Goal: Use online tool/utility: Utilize a website feature to perform a specific function

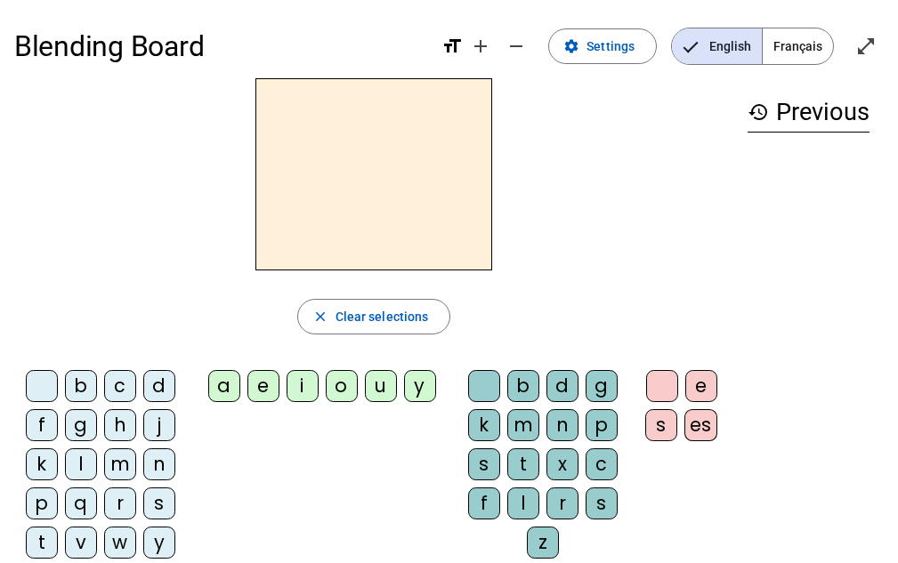
click at [800, 44] on span "Français" at bounding box center [798, 46] width 70 height 36
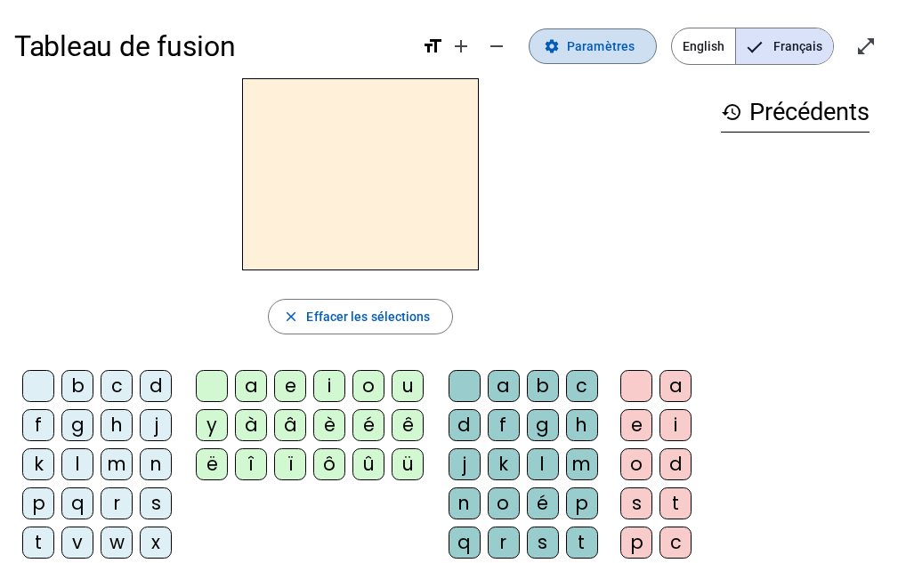
click at [618, 44] on span "Paramètres" at bounding box center [601, 46] width 68 height 21
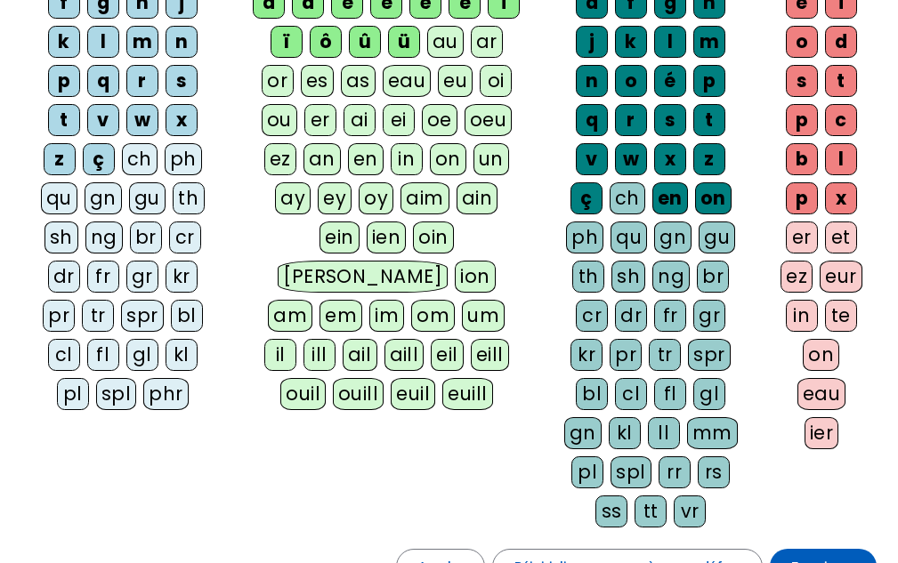
scroll to position [267, 0]
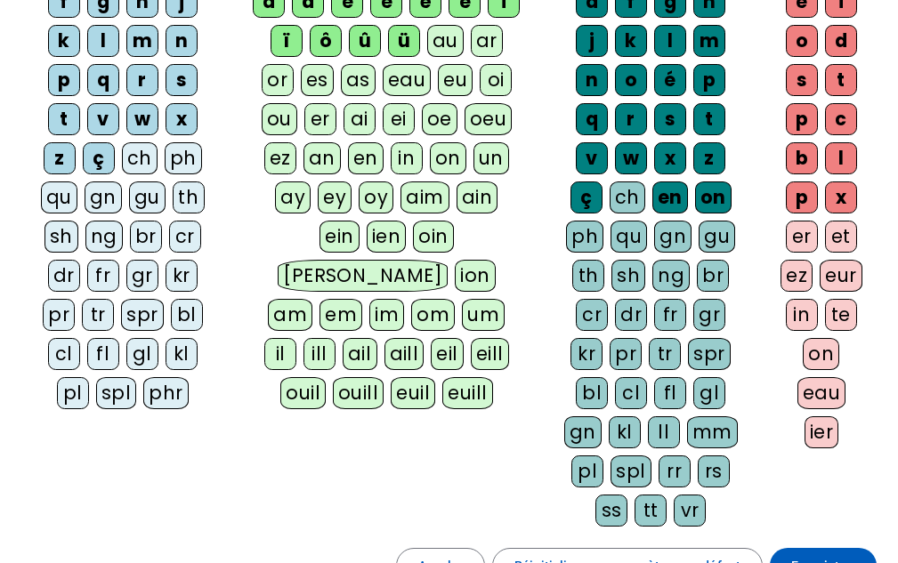
click at [52, 194] on div "qu" at bounding box center [59, 198] width 36 height 32
click at [841, 553] on span at bounding box center [823, 566] width 107 height 43
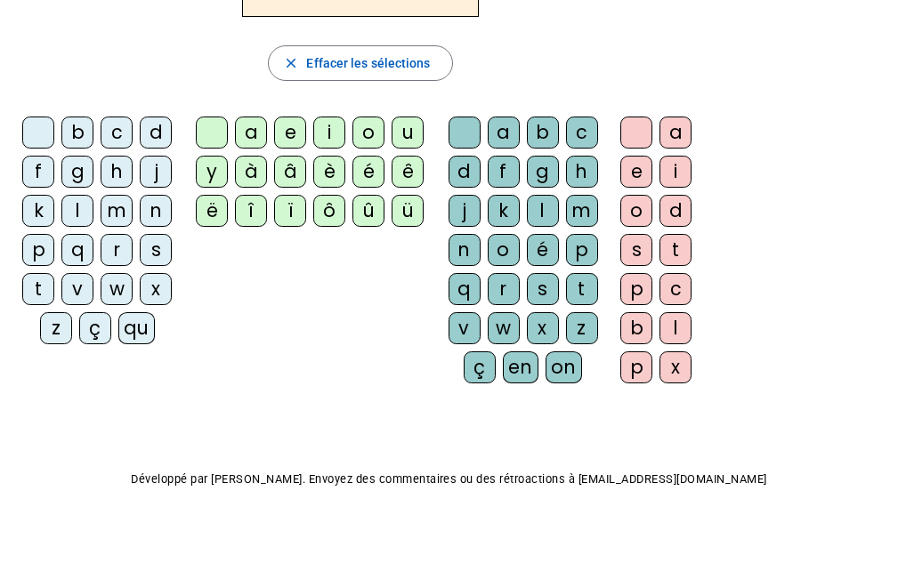
scroll to position [275, 0]
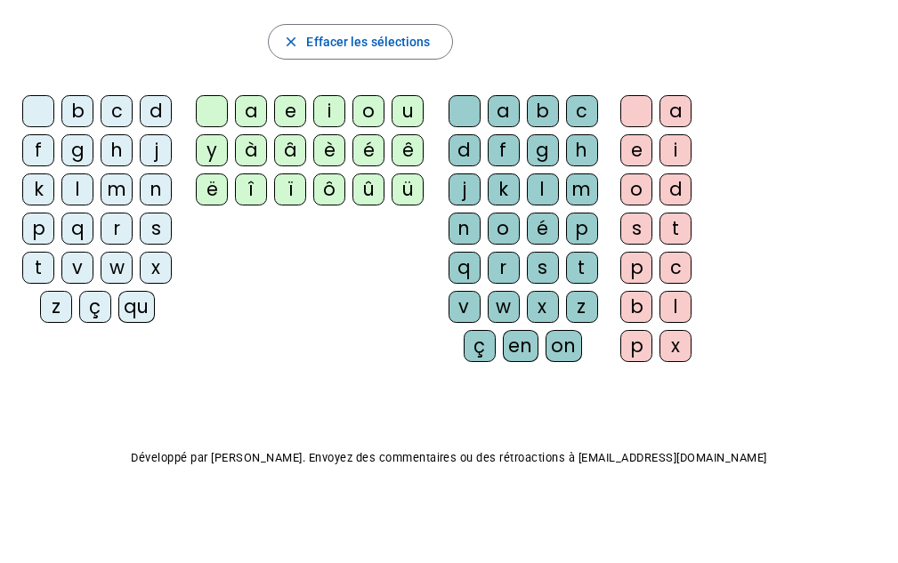
click at [137, 313] on div "qu" at bounding box center [136, 307] width 36 height 32
click at [335, 108] on div "i" at bounding box center [329, 111] width 32 height 32
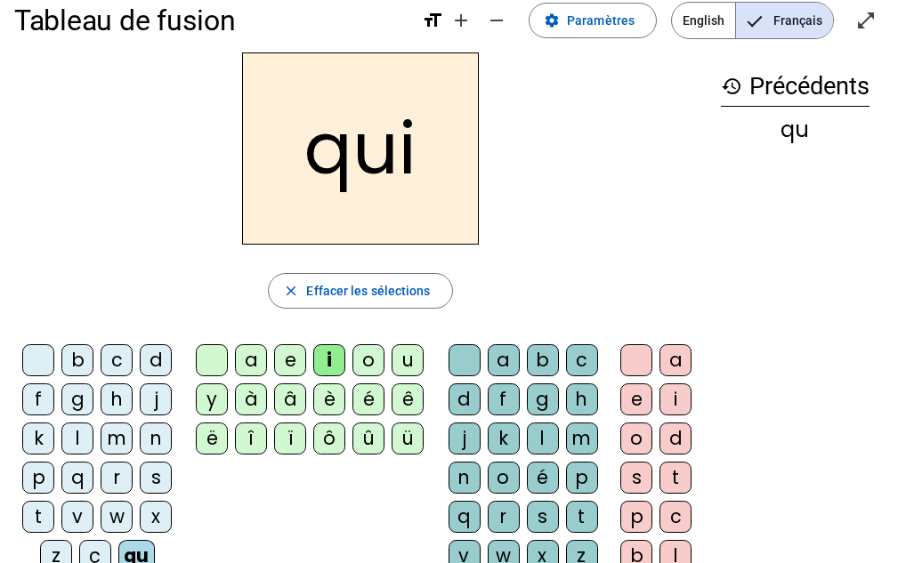
scroll to position [8, 0]
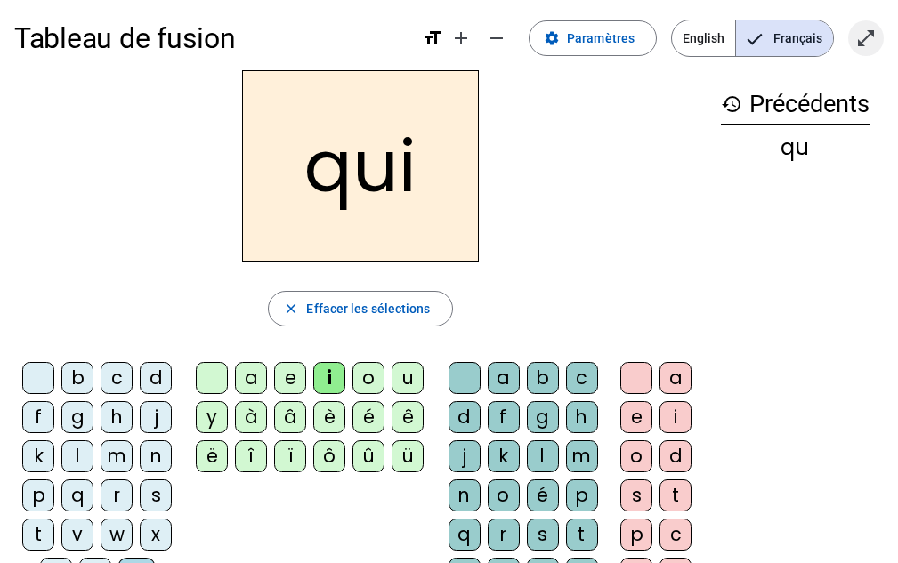
click at [866, 33] on mat-icon "open_in_full" at bounding box center [865, 38] width 21 height 21
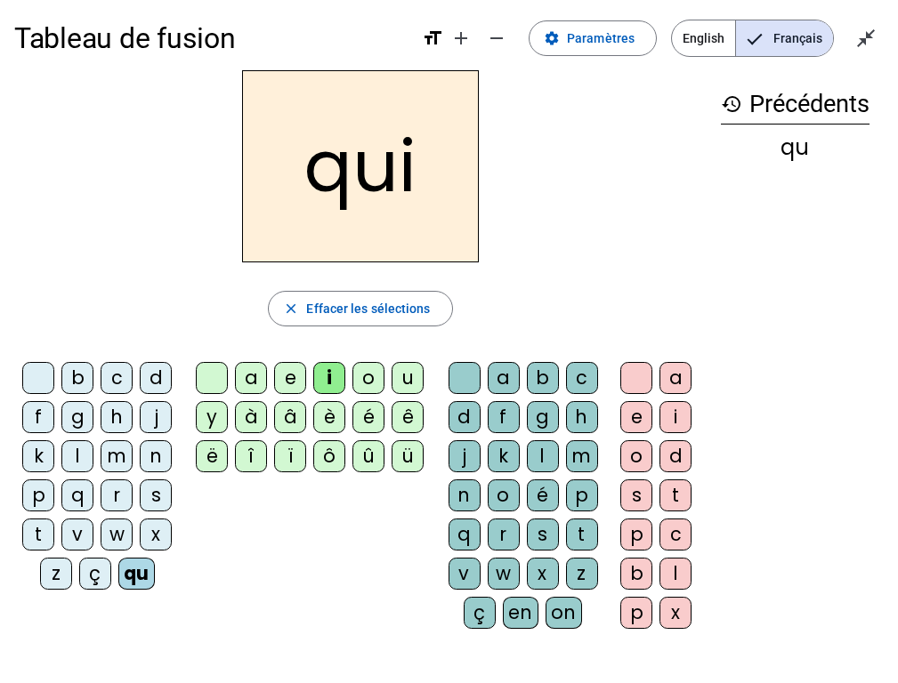
click at [157, 494] on div "s" at bounding box center [156, 496] width 32 height 32
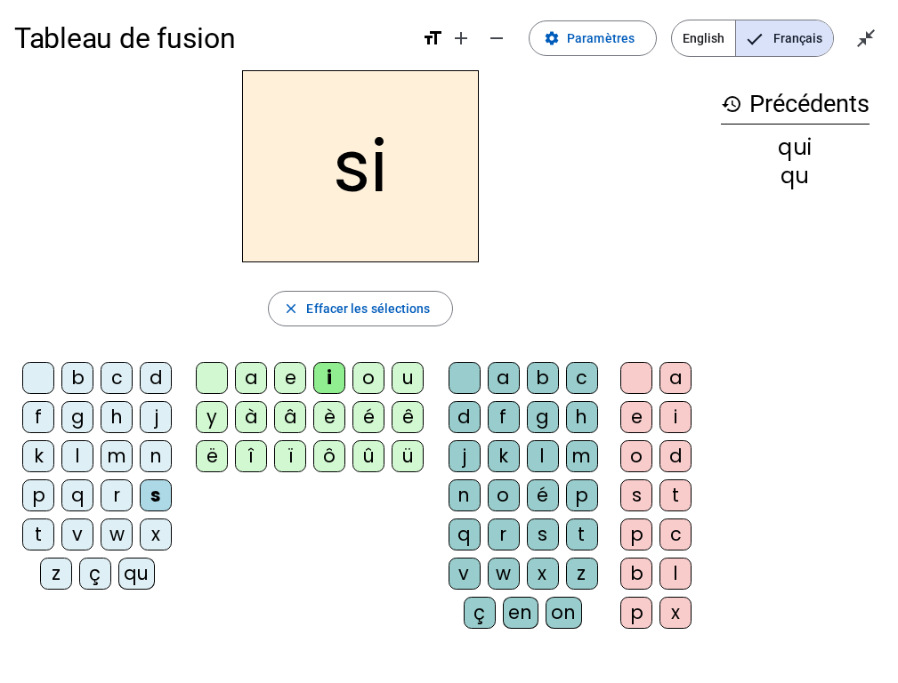
click at [122, 462] on div "m" at bounding box center [117, 456] width 32 height 32
click at [283, 380] on div "e" at bounding box center [290, 378] width 32 height 32
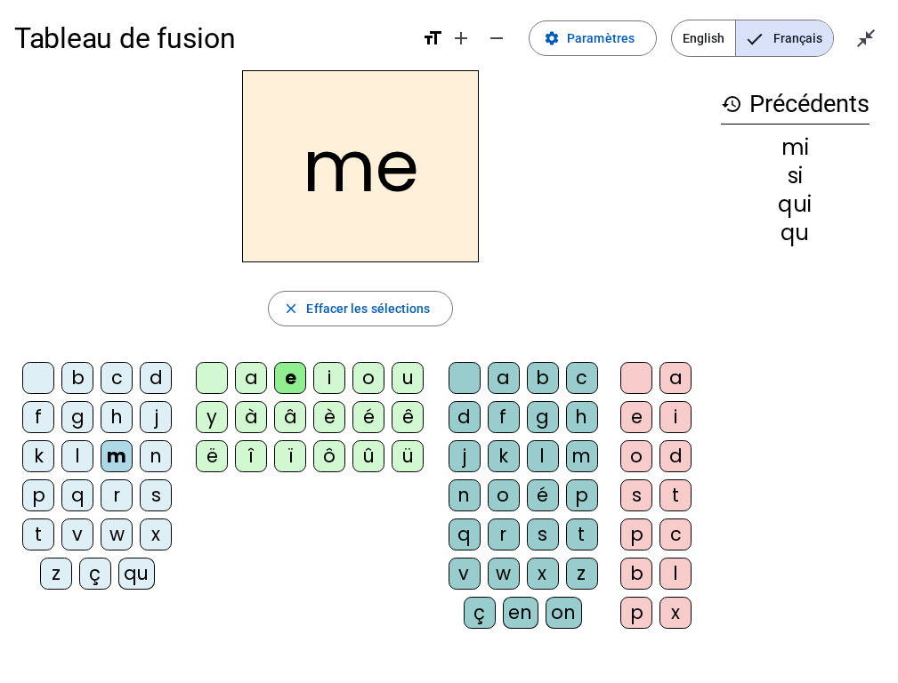
click at [157, 491] on div "s" at bounding box center [156, 496] width 32 height 32
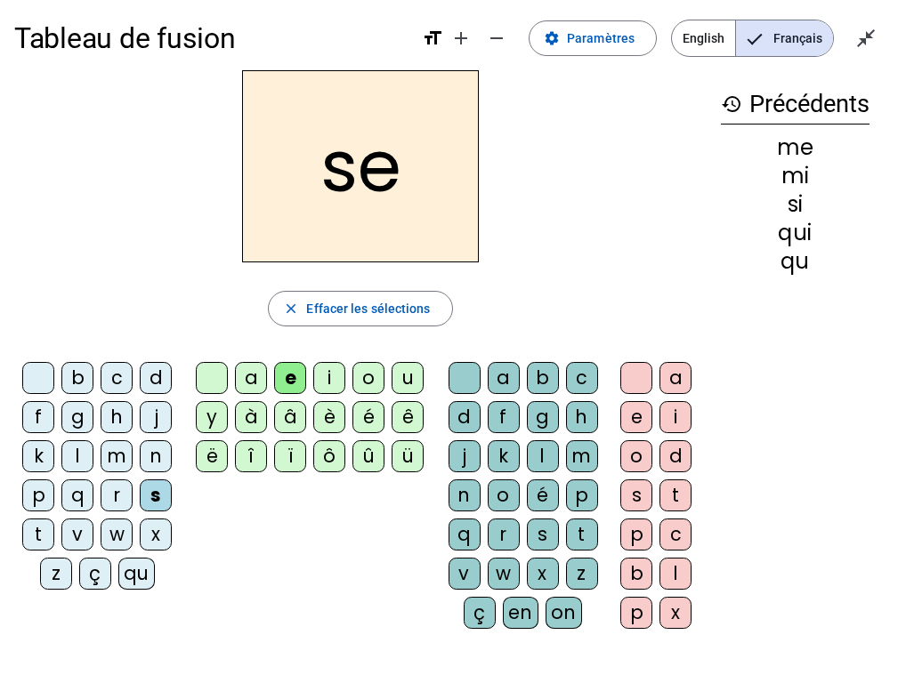
click at [155, 380] on div "d" at bounding box center [156, 378] width 32 height 32
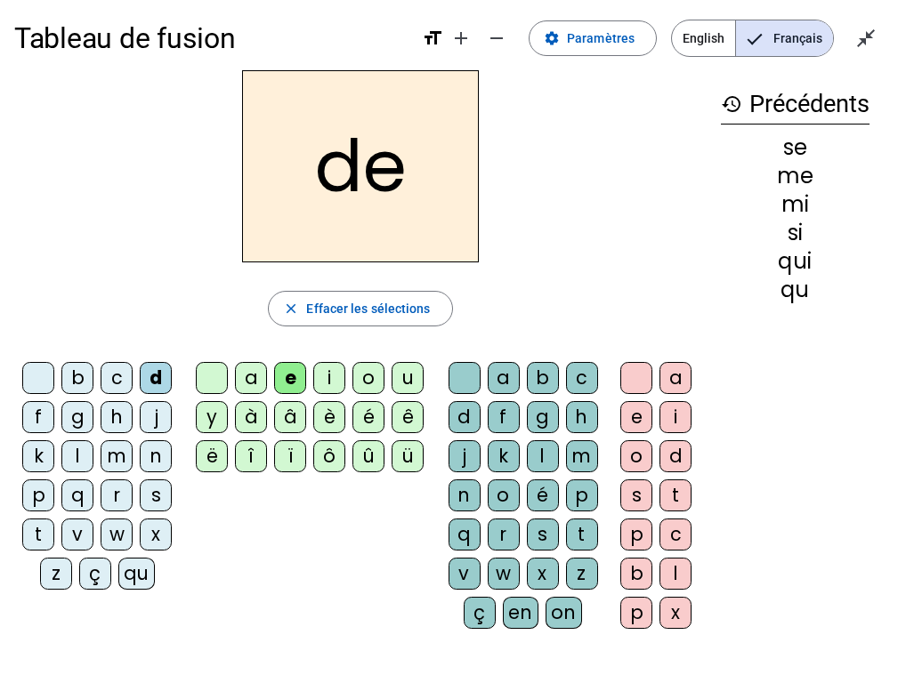
click at [412, 380] on div "u" at bounding box center [408, 378] width 32 height 32
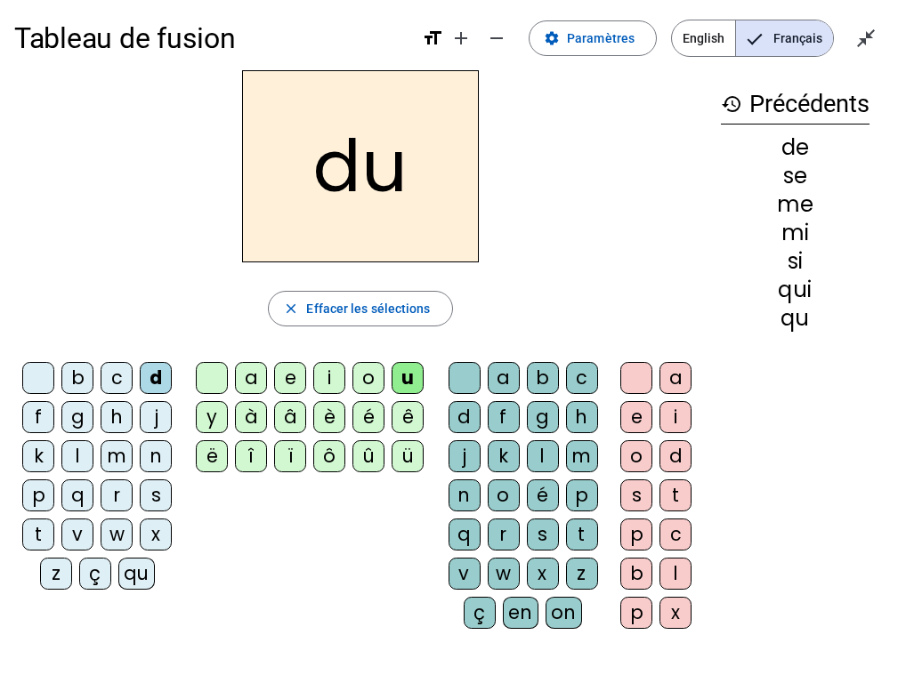
drag, startPoint x: 174, startPoint y: 502, endPoint x: 158, endPoint y: 497, distance: 16.6
click at [174, 501] on letter-bubble "s" at bounding box center [159, 499] width 39 height 39
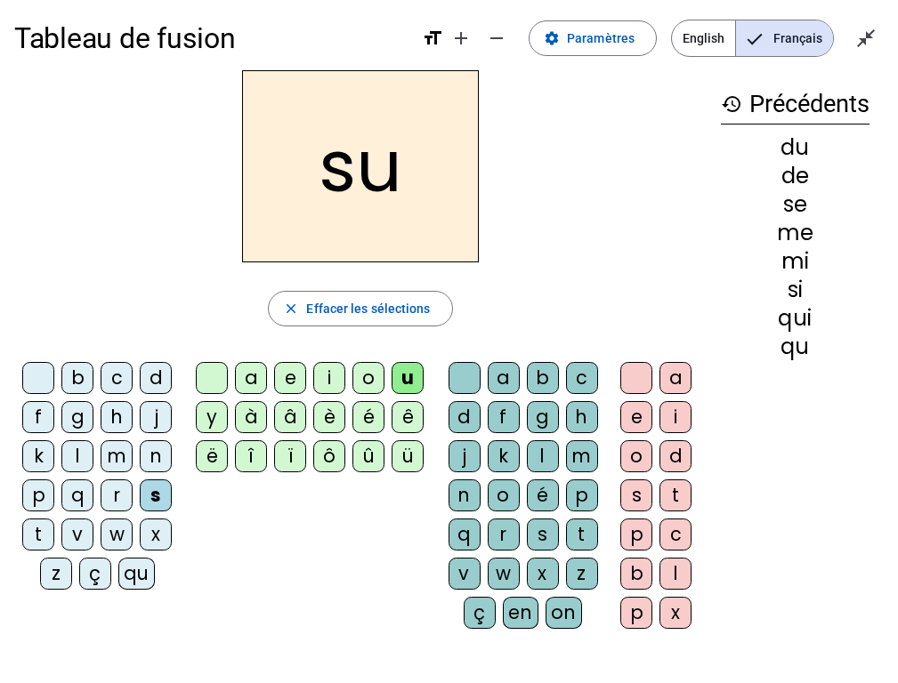
click at [39, 532] on div "t" at bounding box center [38, 535] width 32 height 32
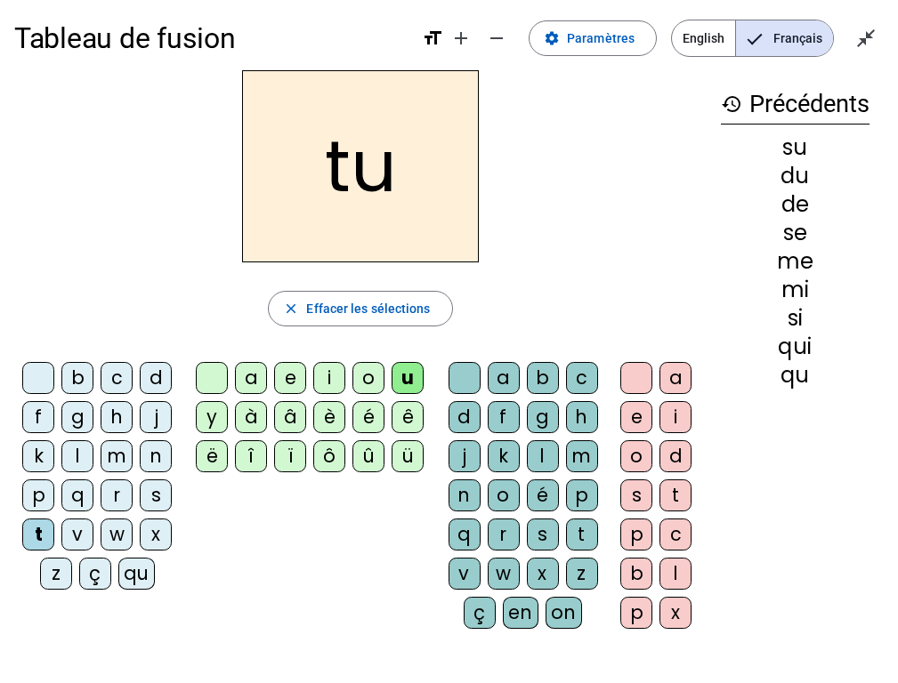
click at [247, 379] on div "a" at bounding box center [251, 378] width 32 height 32
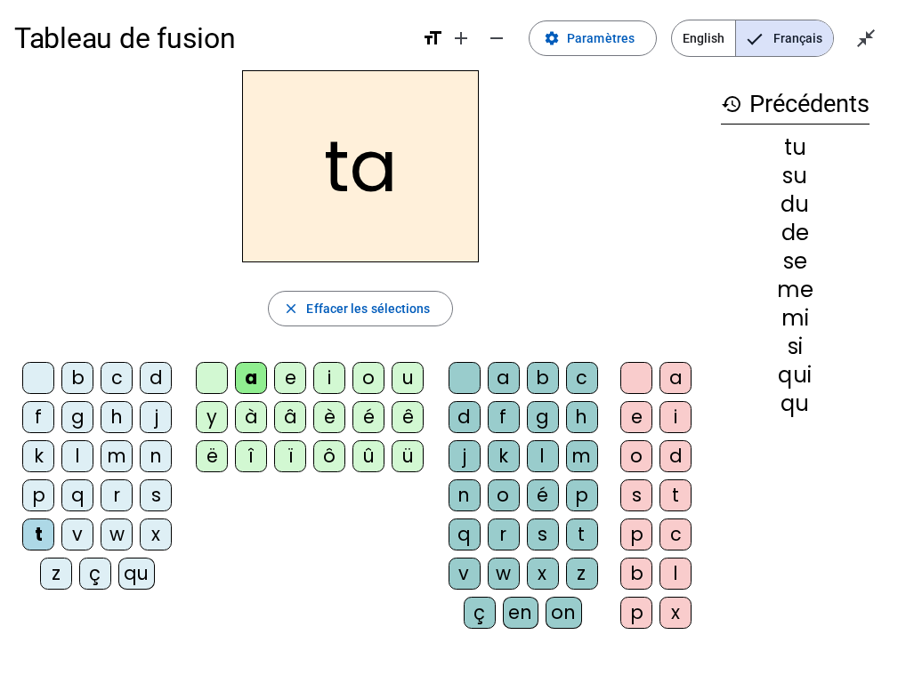
click at [162, 502] on div "s" at bounding box center [156, 496] width 32 height 32
